Goal: Information Seeking & Learning: Learn about a topic

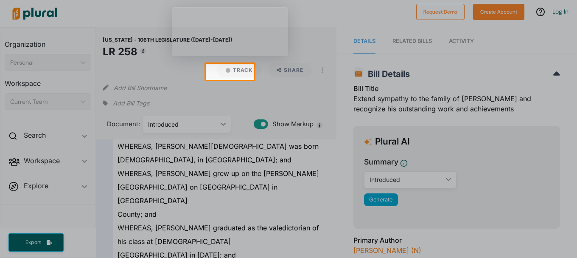
drag, startPoint x: 573, startPoint y: 70, endPoint x: 574, endPoint y: 78, distance: 8.1
click at [574, 78] on div at bounding box center [415, 72] width 323 height 16
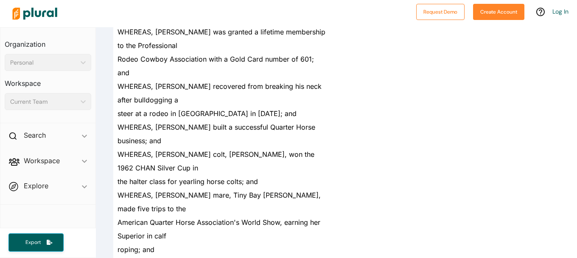
scroll to position [396, 0]
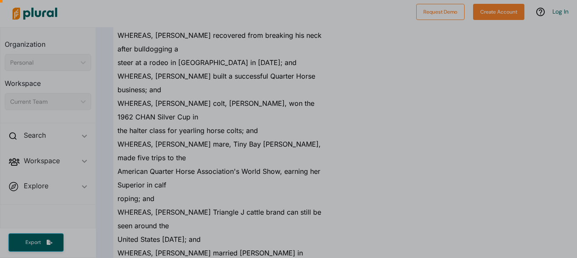
click at [568, 250] on body "Request Demo Create Account Log In Organization Personal ic_keyboard_arrow_down…" at bounding box center [288, 129] width 577 height 258
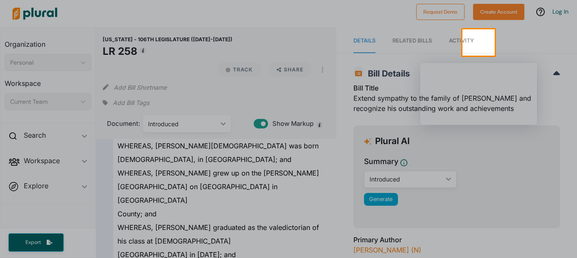
scroll to position [0, 0]
drag, startPoint x: 575, startPoint y: 69, endPoint x: 538, endPoint y: 82, distance: 39.6
click at [570, 88] on div at bounding box center [288, 157] width 577 height 202
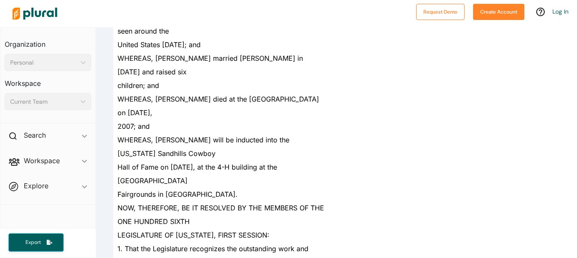
scroll to position [594, 0]
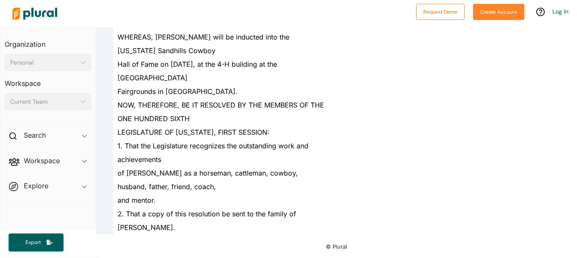
scroll to position [879, 0]
